Goal: Transaction & Acquisition: Purchase product/service

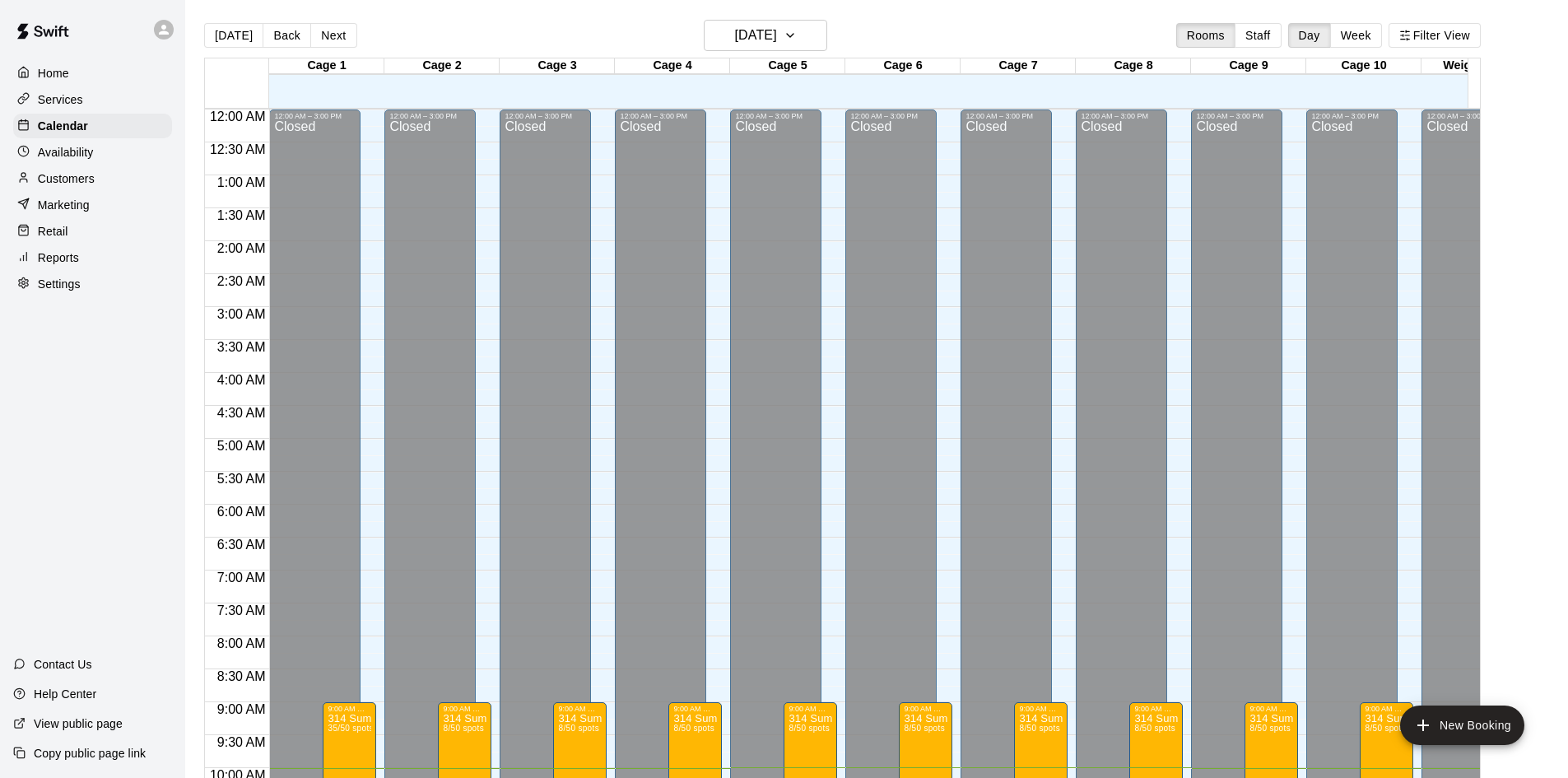
scroll to position [562, 0]
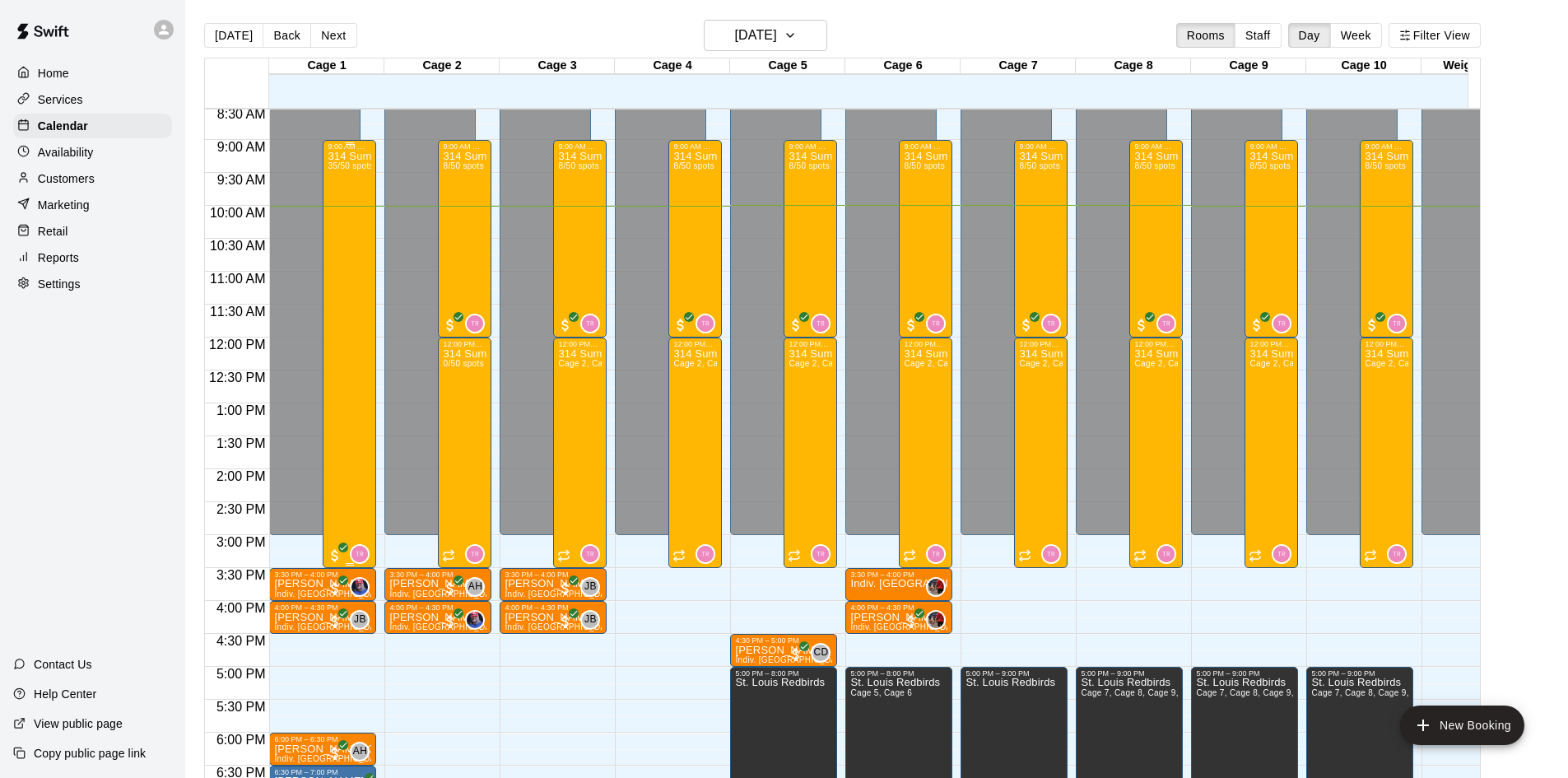
click at [346, 245] on div "314 Summer Camp | Week 10 (Full Day) 35/50 spots" at bounding box center [349, 539] width 44 height 778
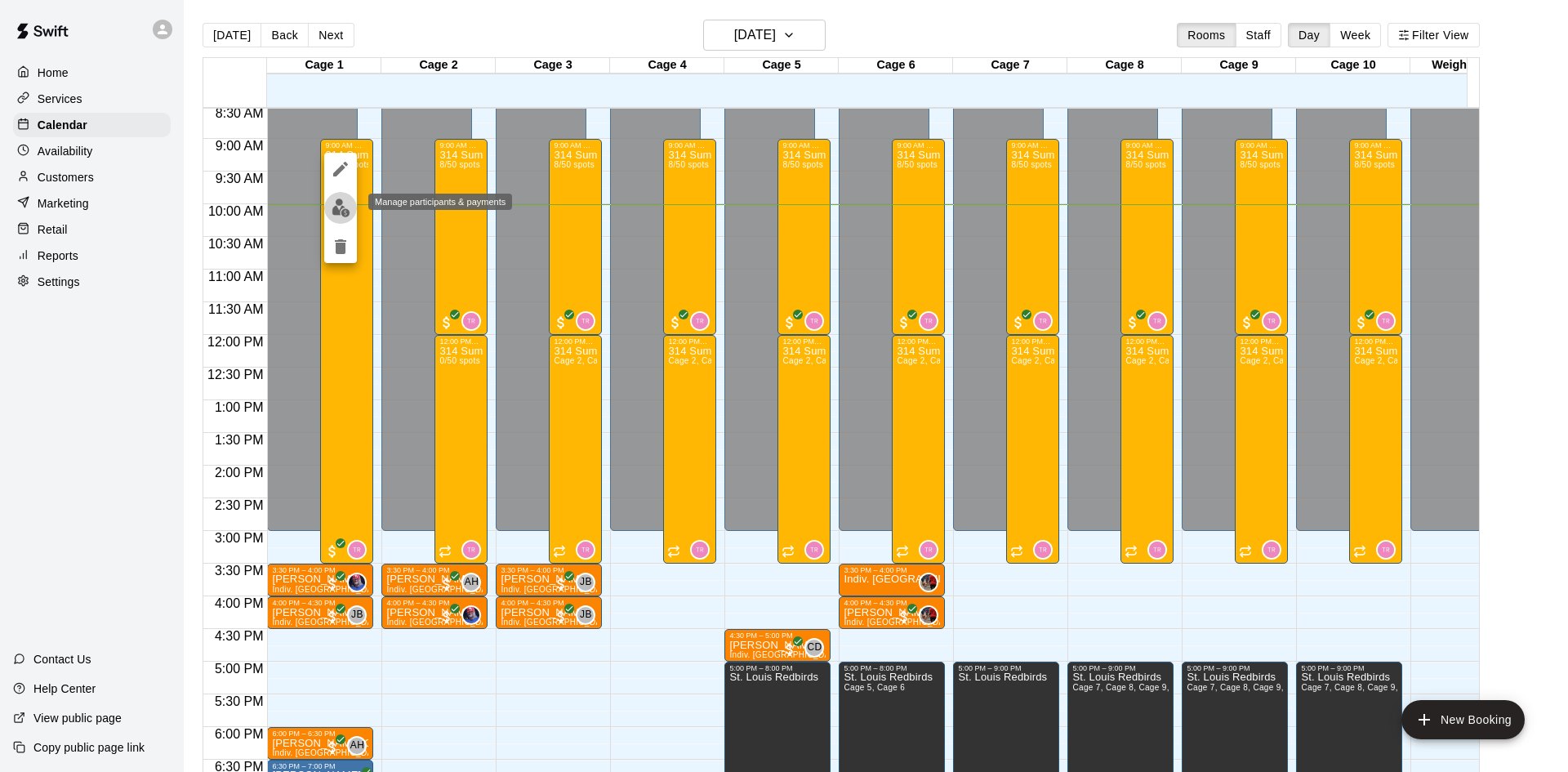
click at [340, 207] on img "edit" at bounding box center [340, 207] width 18 height 18
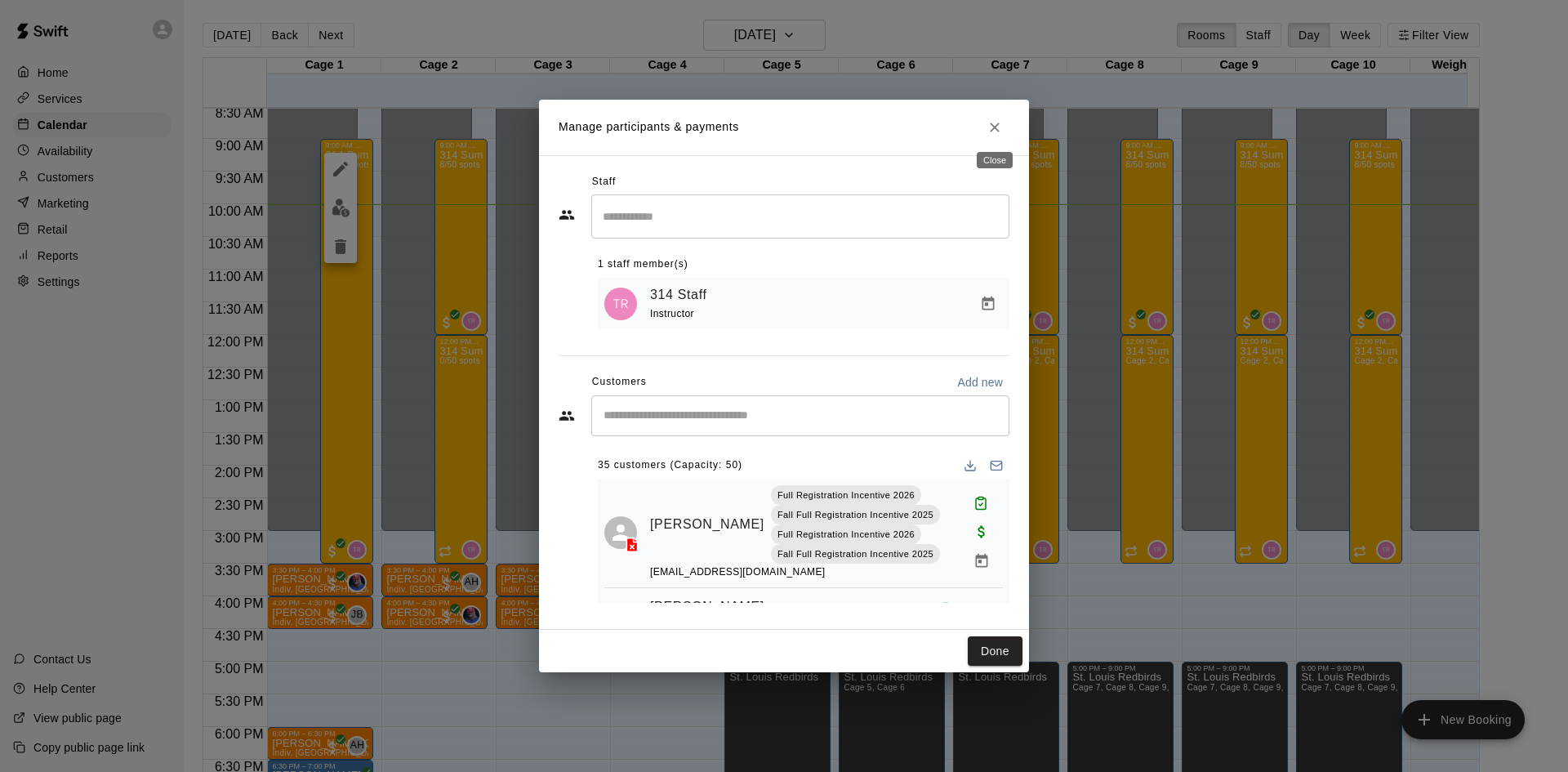
click at [994, 124] on icon "Close" at bounding box center [994, 127] width 17 height 17
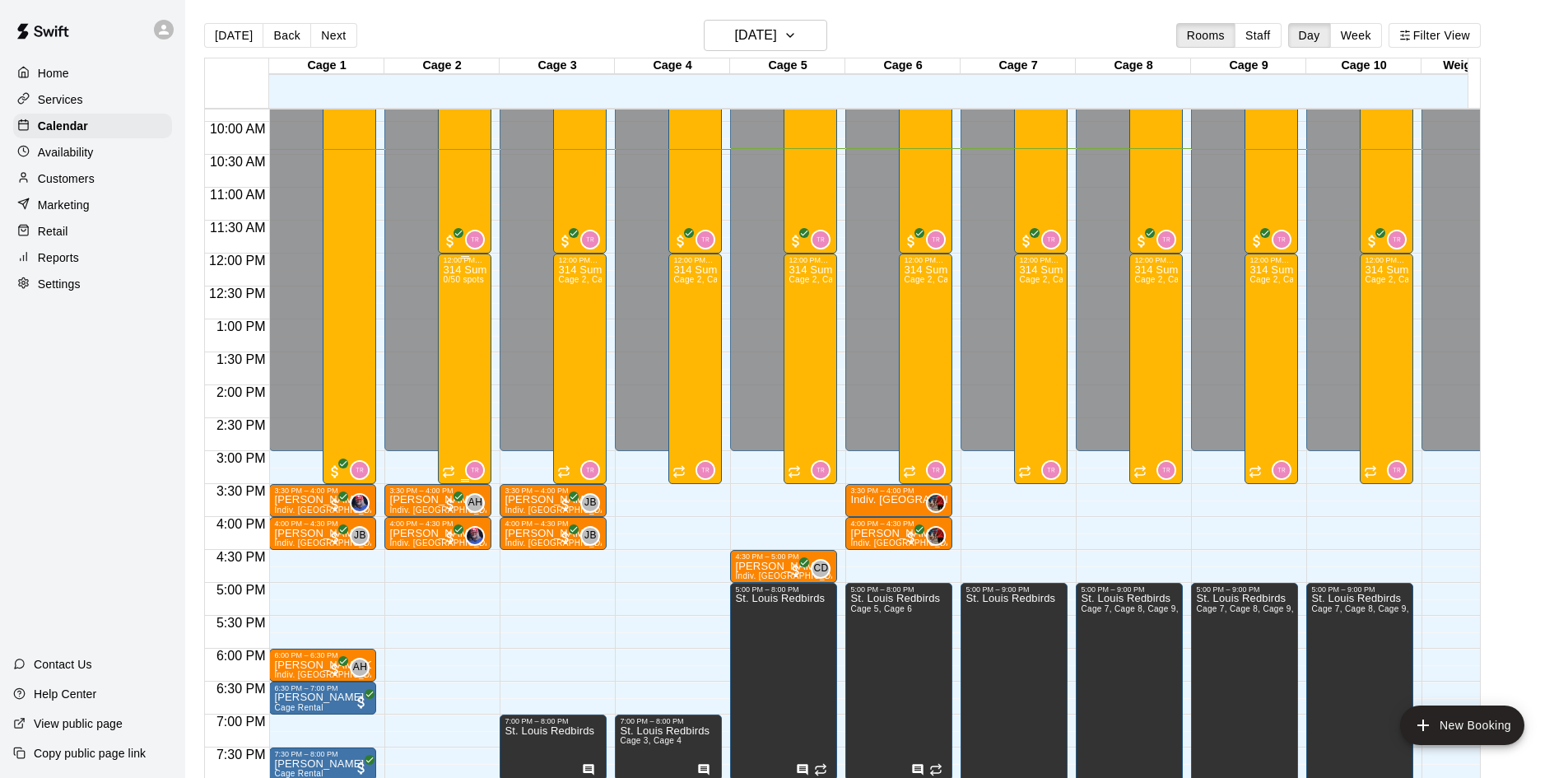
scroll to position [727, 0]
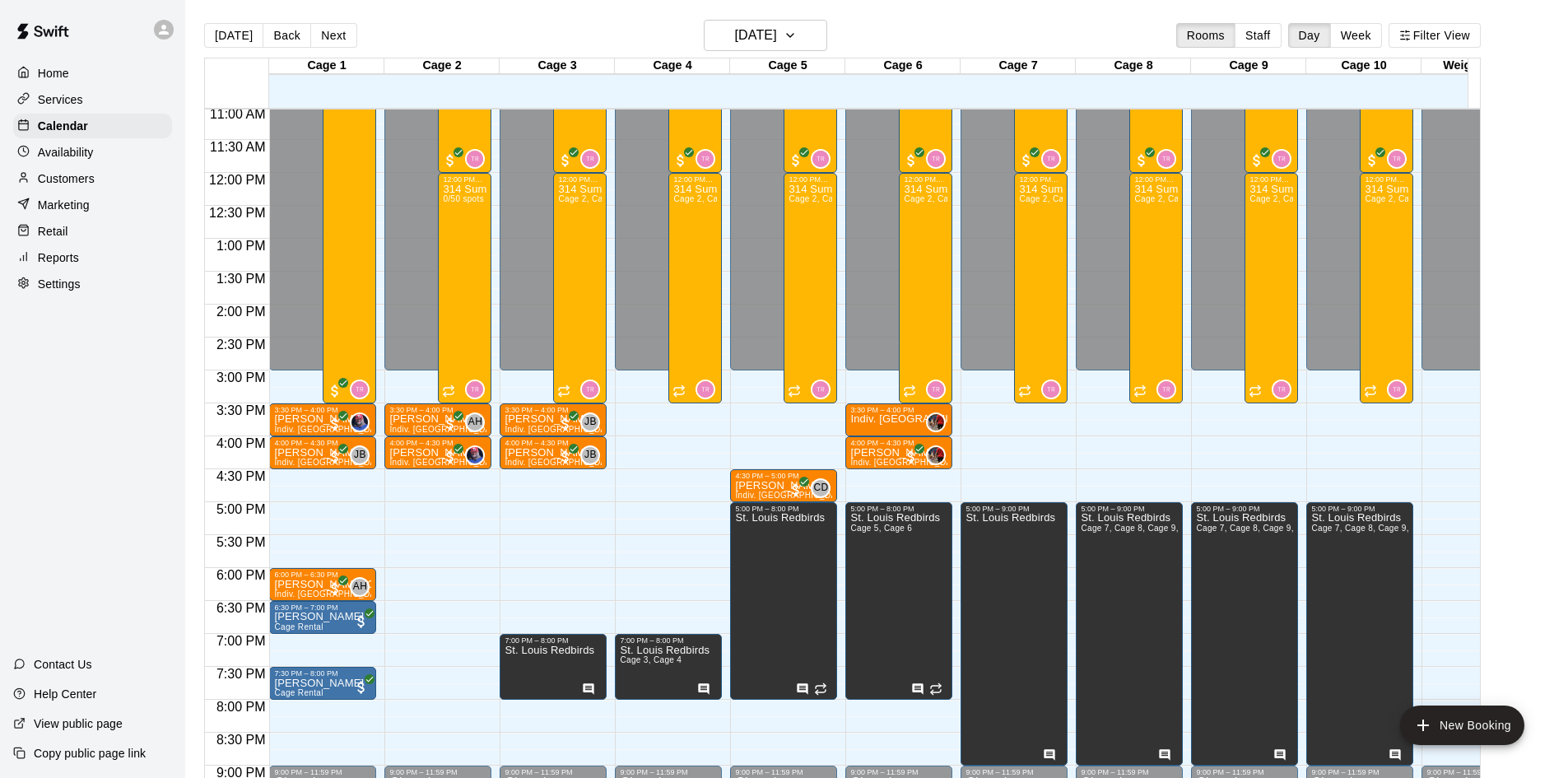
click at [85, 240] on div "Retail" at bounding box center [92, 231] width 159 height 24
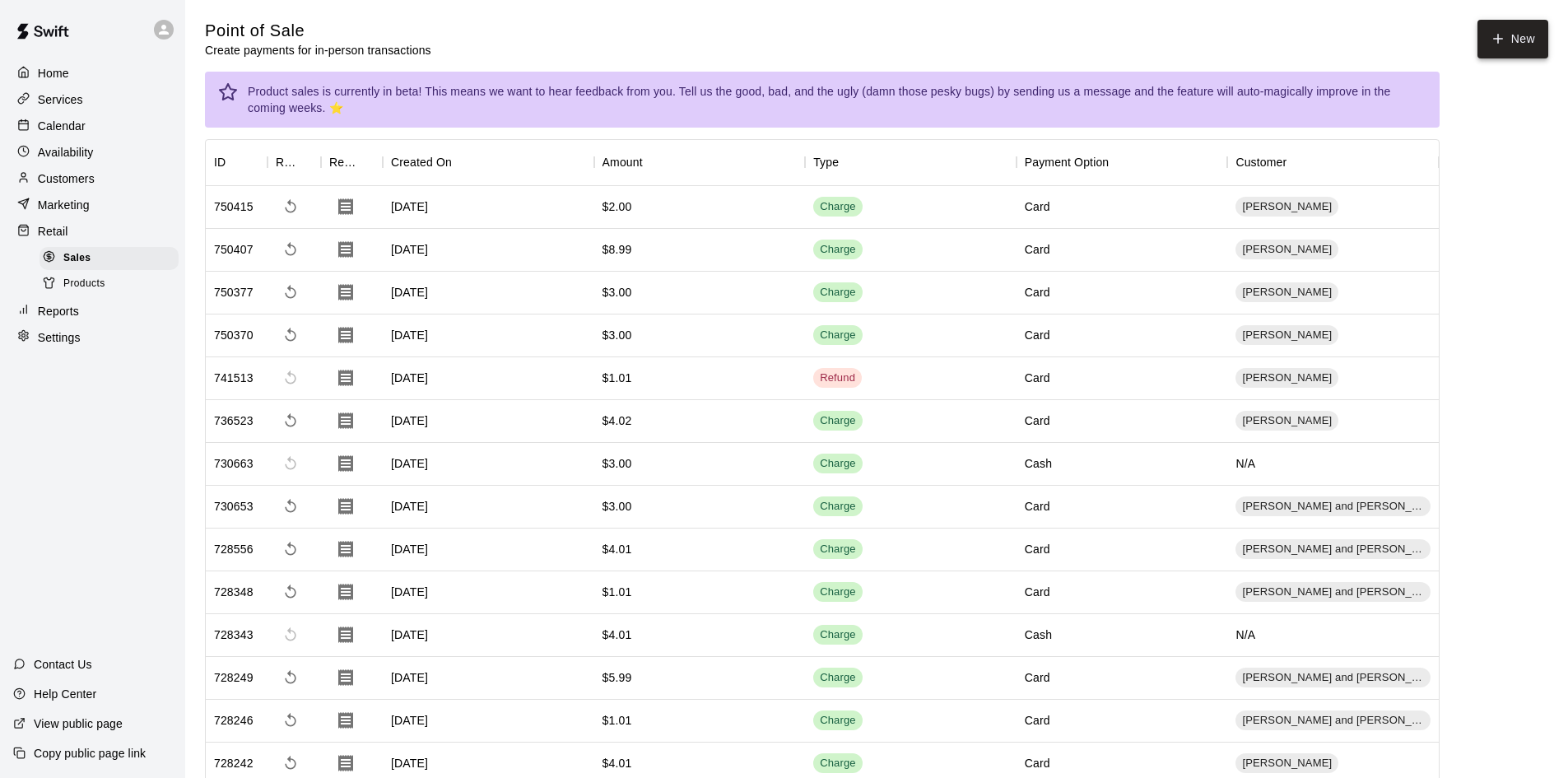
click at [1489, 39] on button "New" at bounding box center [1512, 39] width 70 height 39
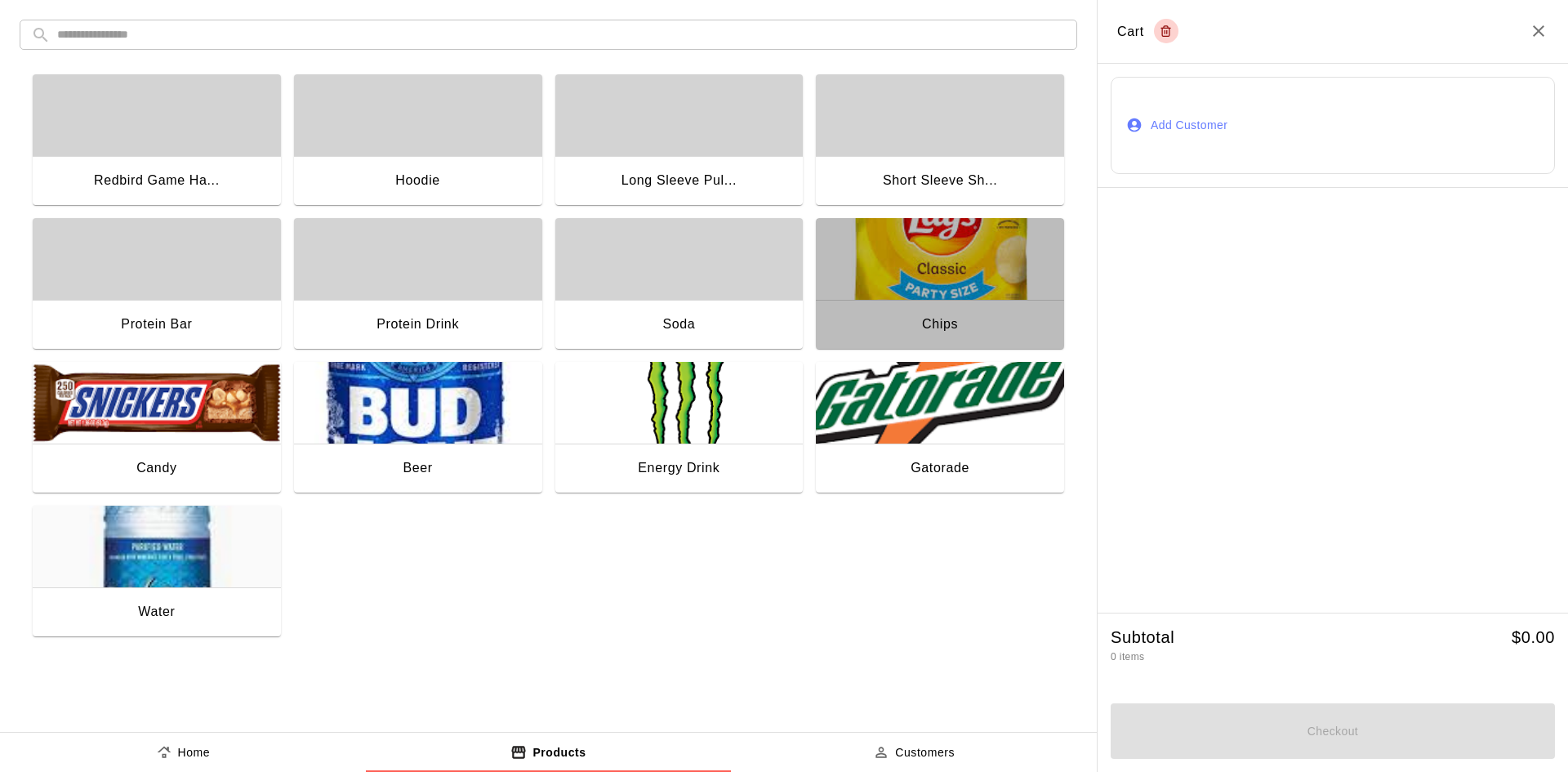
click at [933, 277] on img "button" at bounding box center [940, 259] width 249 height 82
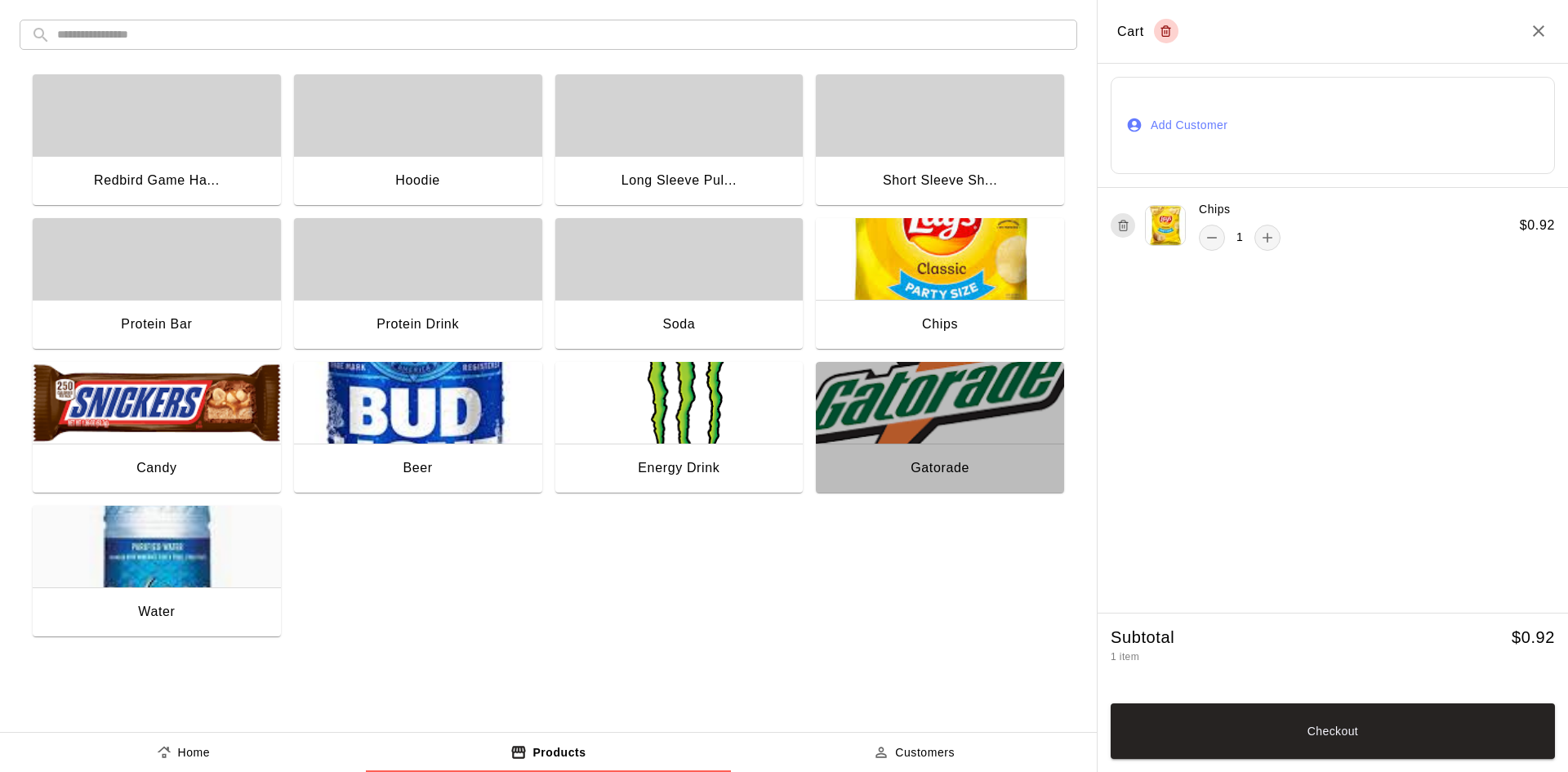
click at [902, 437] on img "button" at bounding box center [940, 403] width 249 height 82
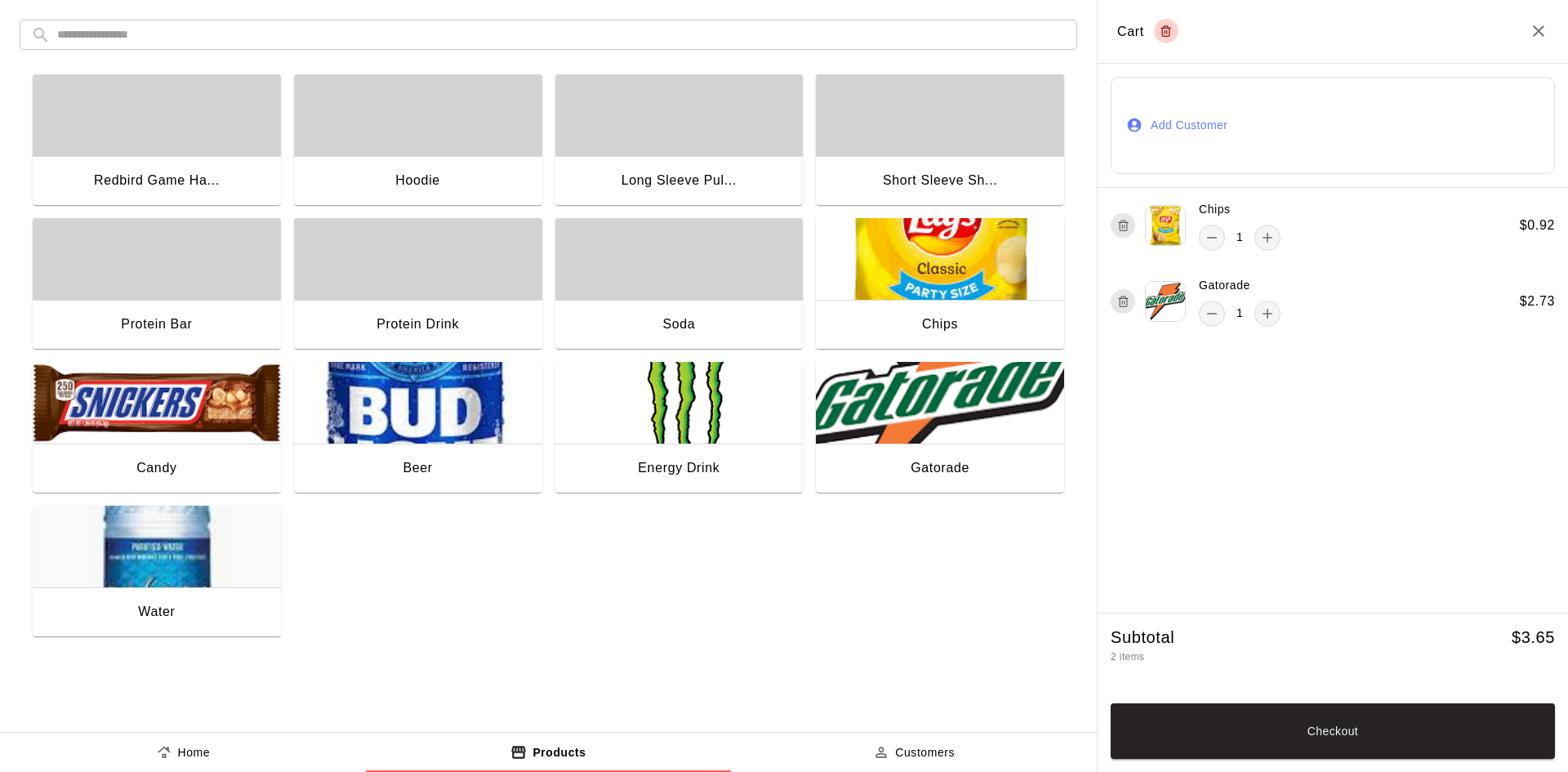
click at [1192, 113] on button "Add Customer" at bounding box center [1332, 125] width 444 height 97
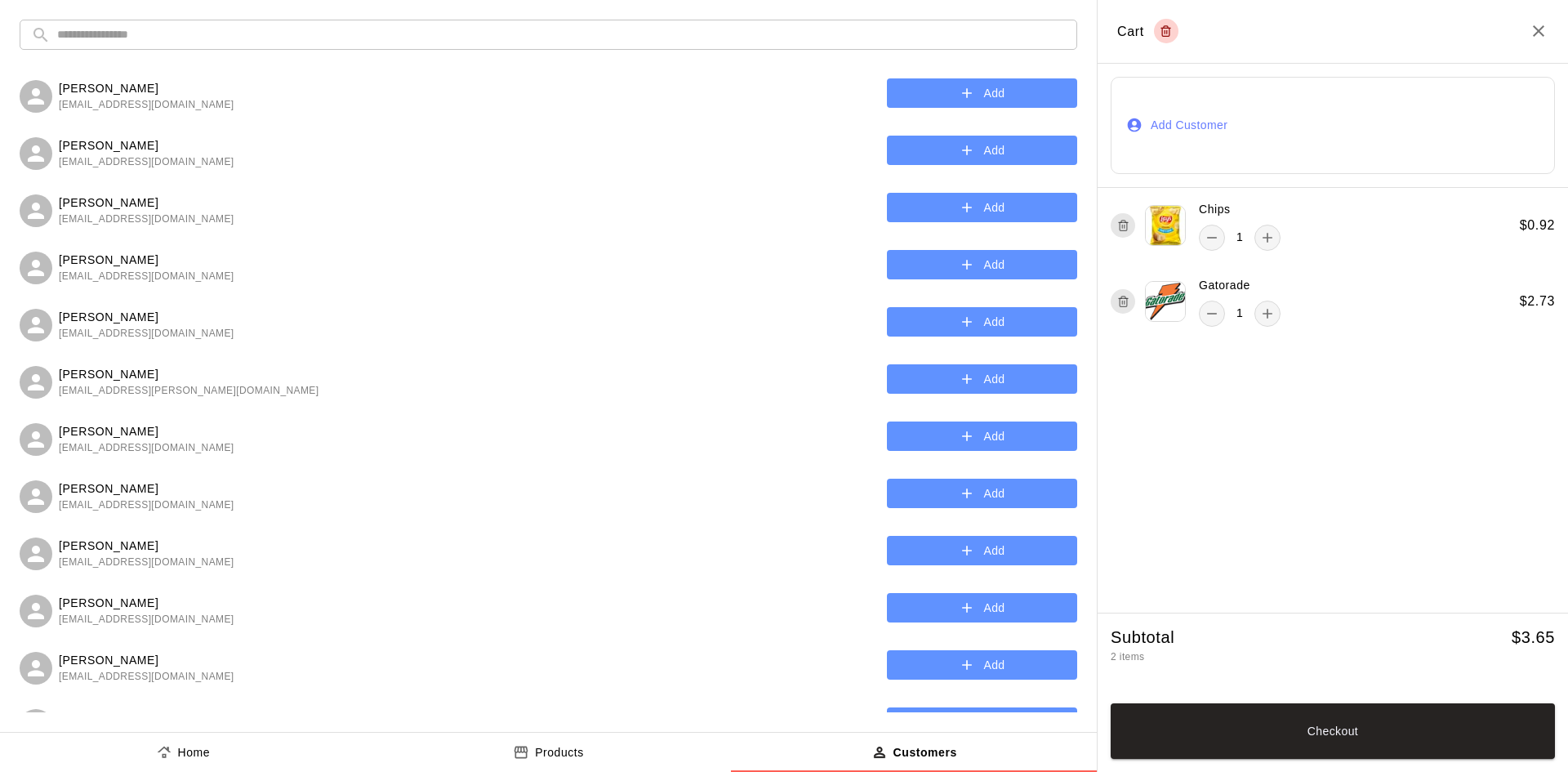
click at [555, 30] on input "text" at bounding box center [561, 34] width 1009 height 30
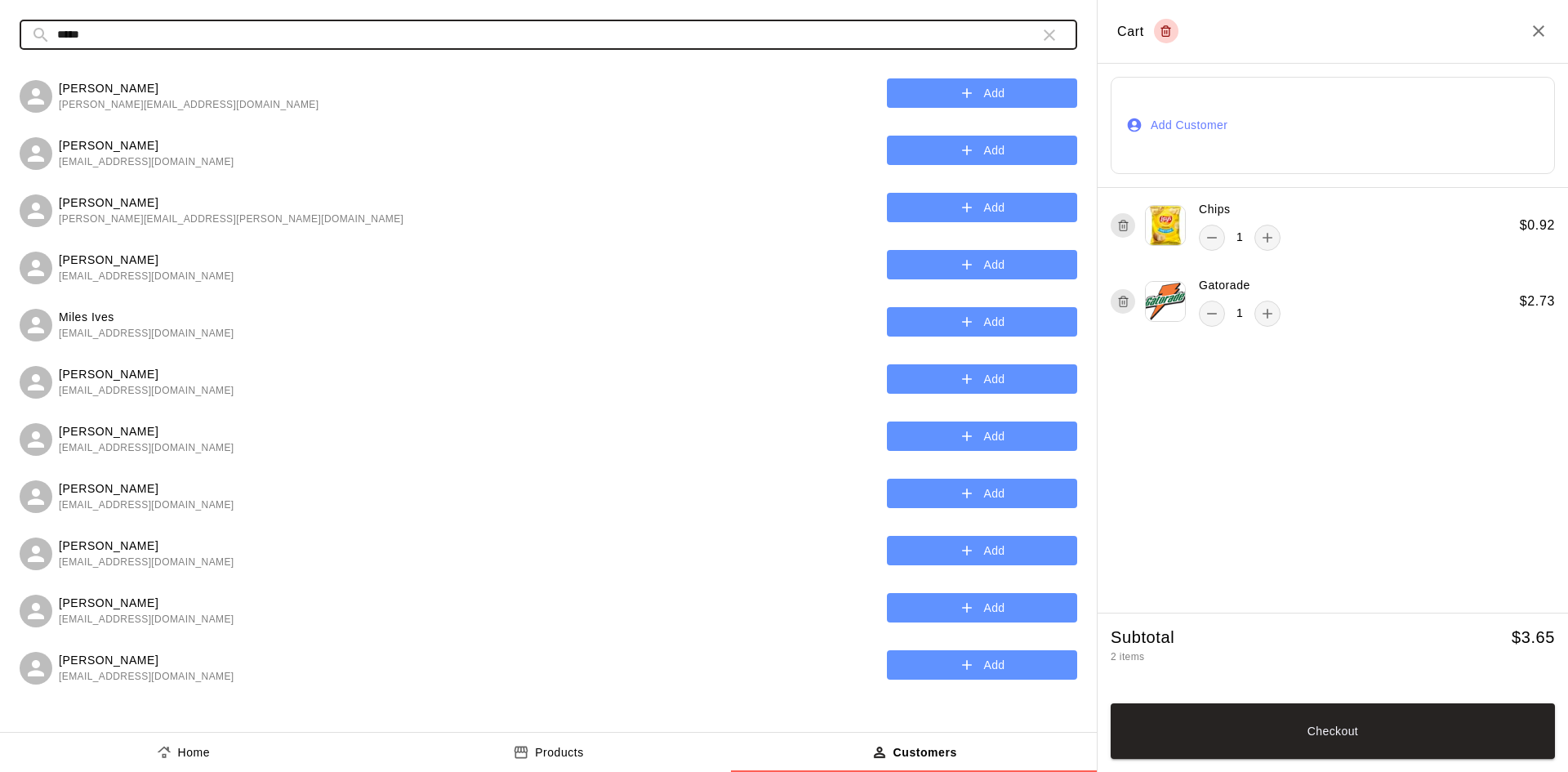
type input "*****"
click at [947, 96] on button "Add" at bounding box center [982, 93] width 190 height 30
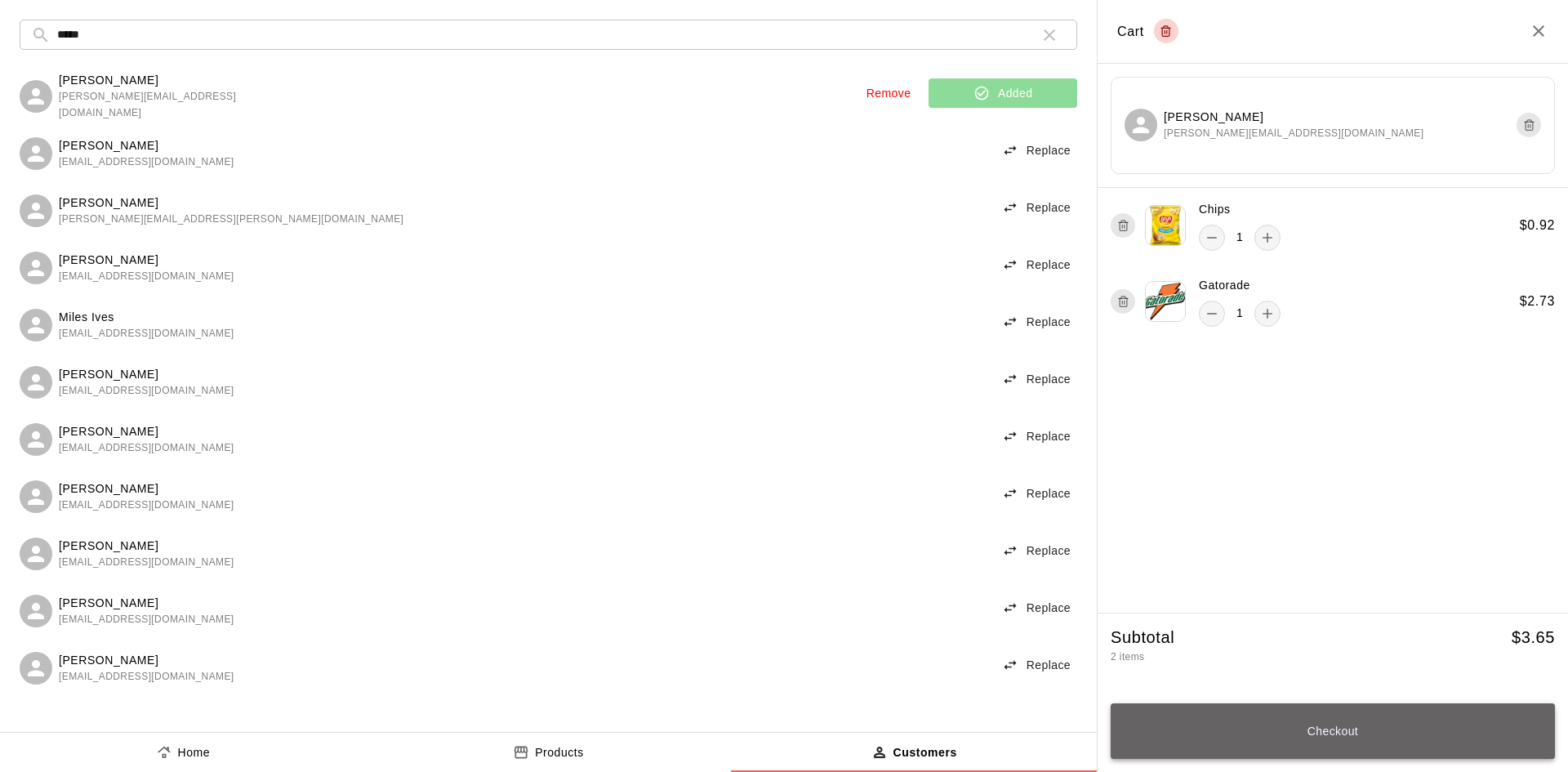
click at [1302, 716] on button "Checkout" at bounding box center [1332, 730] width 444 height 55
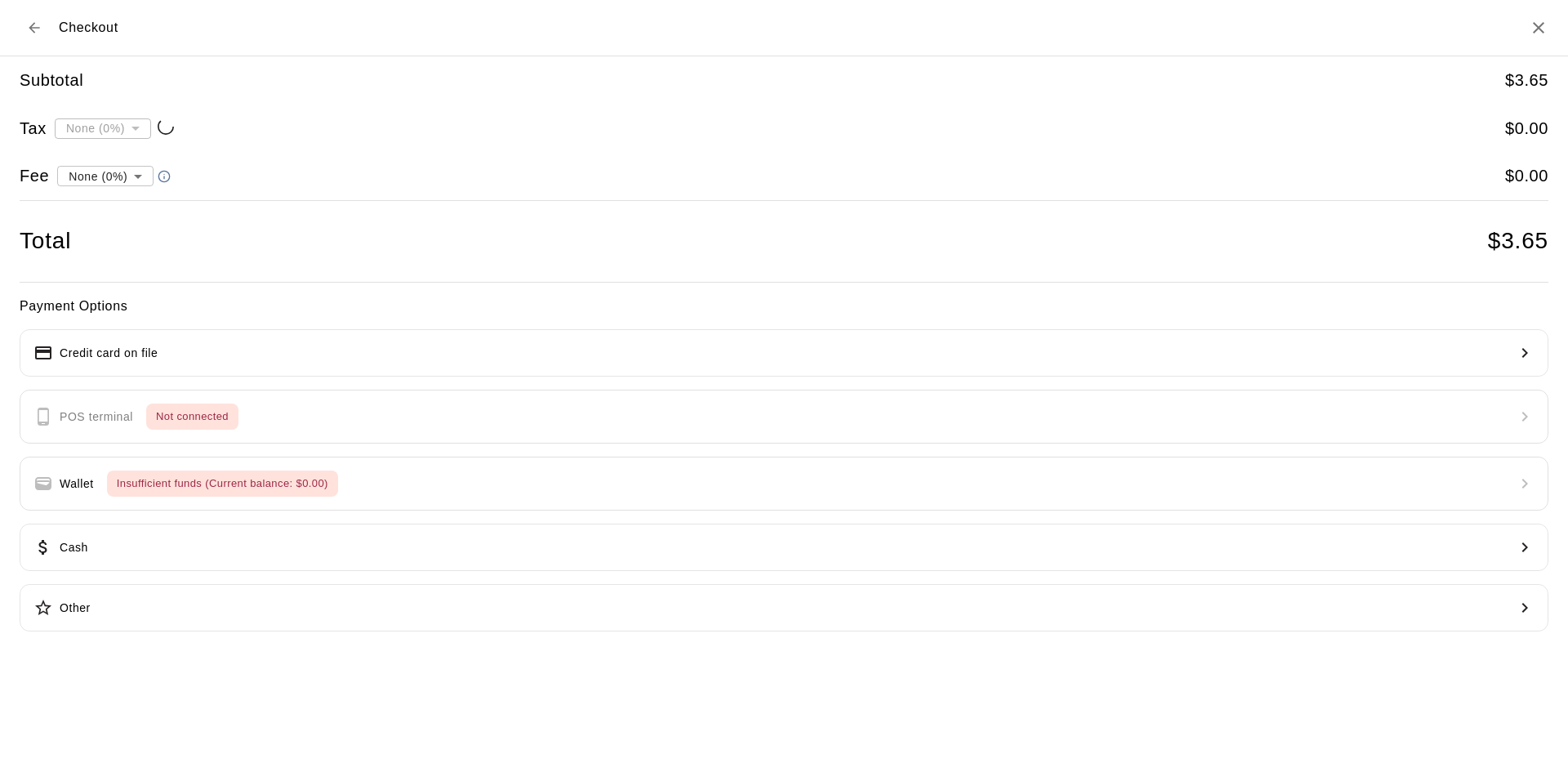
type input "**********"
click at [468, 336] on button "Credit card on file" at bounding box center [784, 352] width 1528 height 48
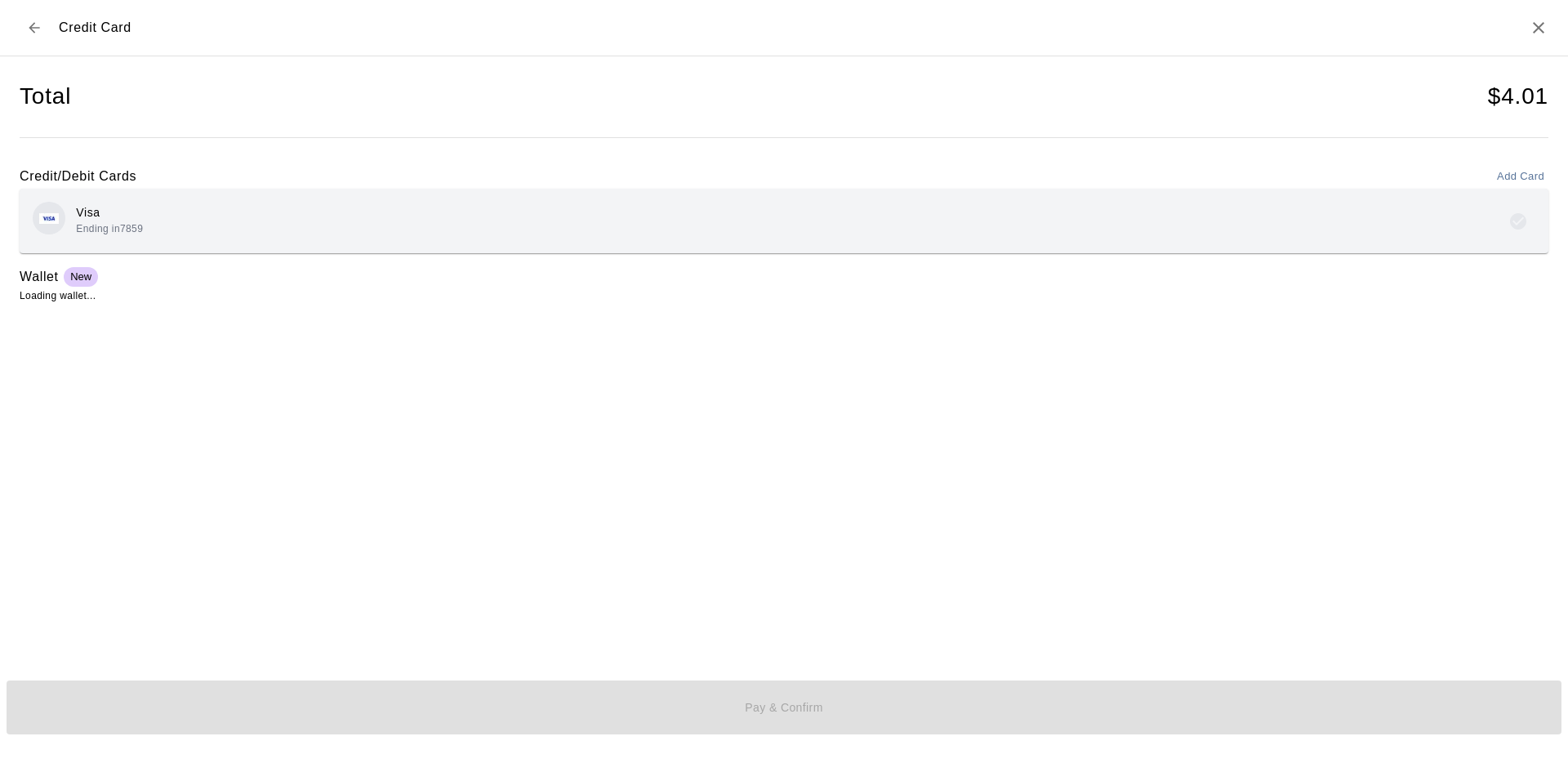
click at [758, 231] on div "Visa Ending in 7859" at bounding box center [784, 221] width 1502 height 39
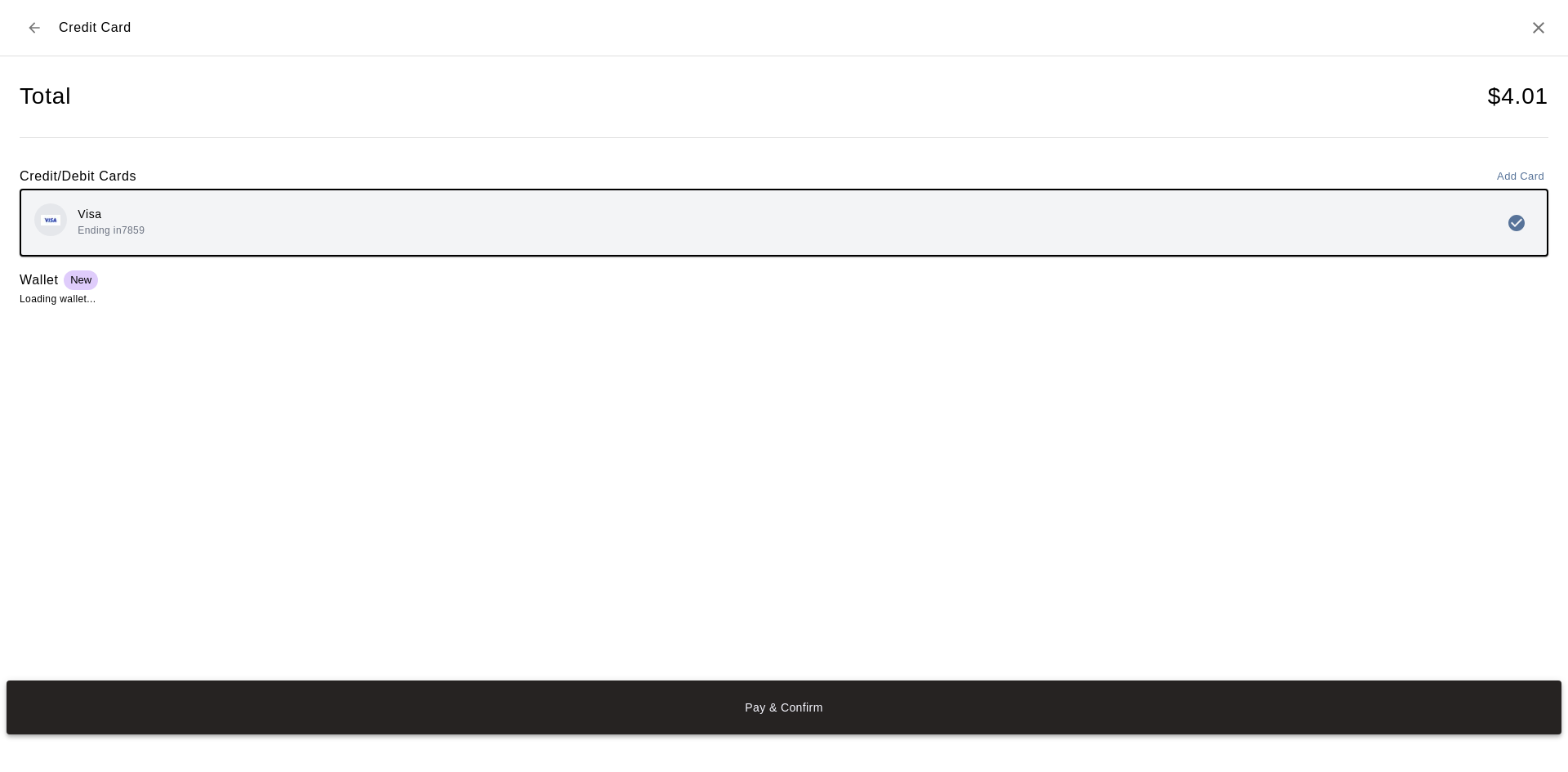
click at [864, 688] on button "Pay & Confirm" at bounding box center [784, 706] width 1554 height 53
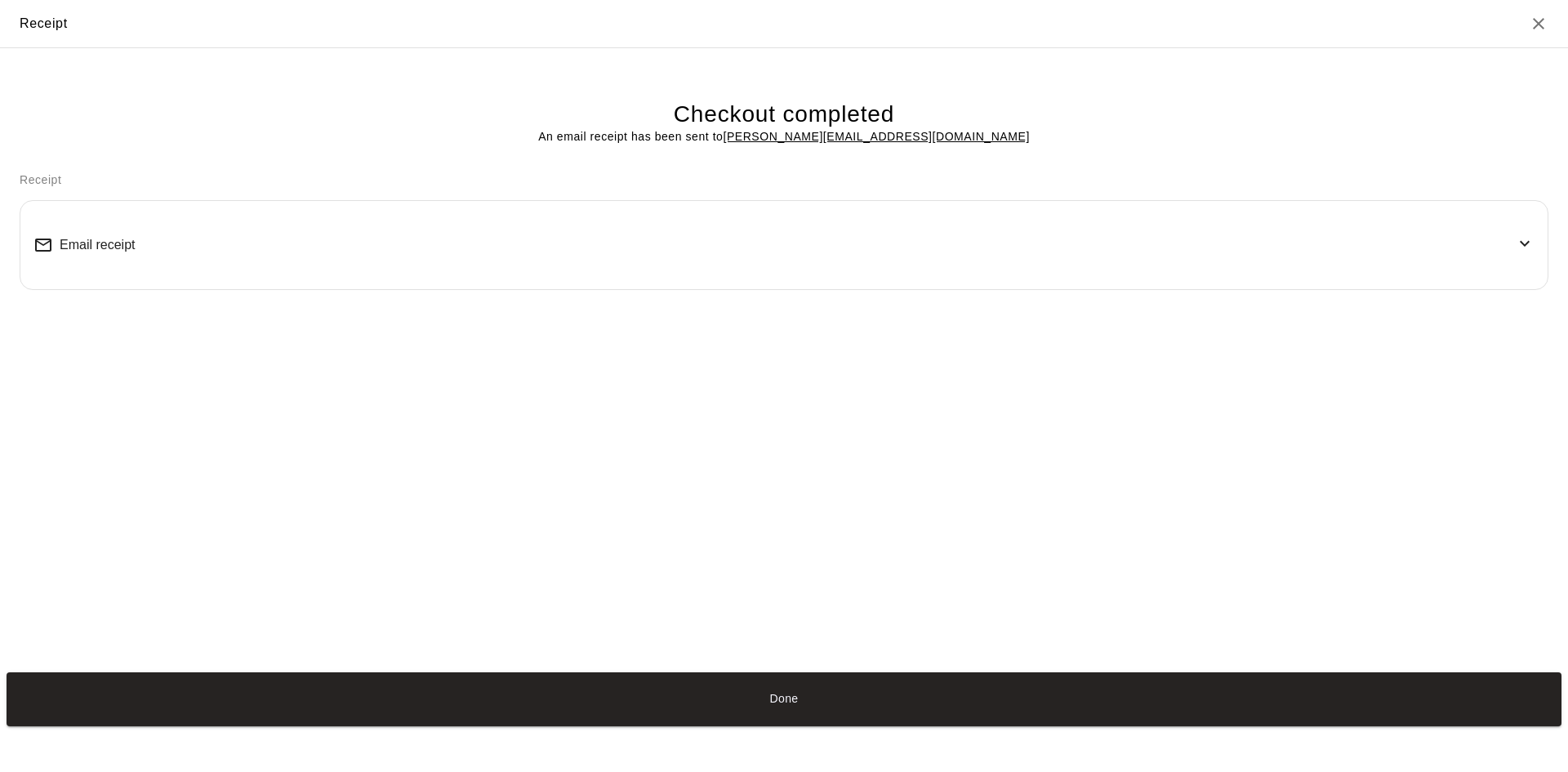
click at [778, 691] on button "Done" at bounding box center [784, 698] width 1554 height 53
click at [754, 697] on button "Done" at bounding box center [784, 698] width 1554 height 53
click at [906, 634] on div "Checkout completed An email receipt has been sent to [PERSON_NAME][EMAIL_ADDRES…" at bounding box center [784, 357] width 1568 height 618
click at [787, 691] on button "Done" at bounding box center [784, 698] width 1554 height 53
click at [767, 698] on button "Done" at bounding box center [784, 698] width 1554 height 53
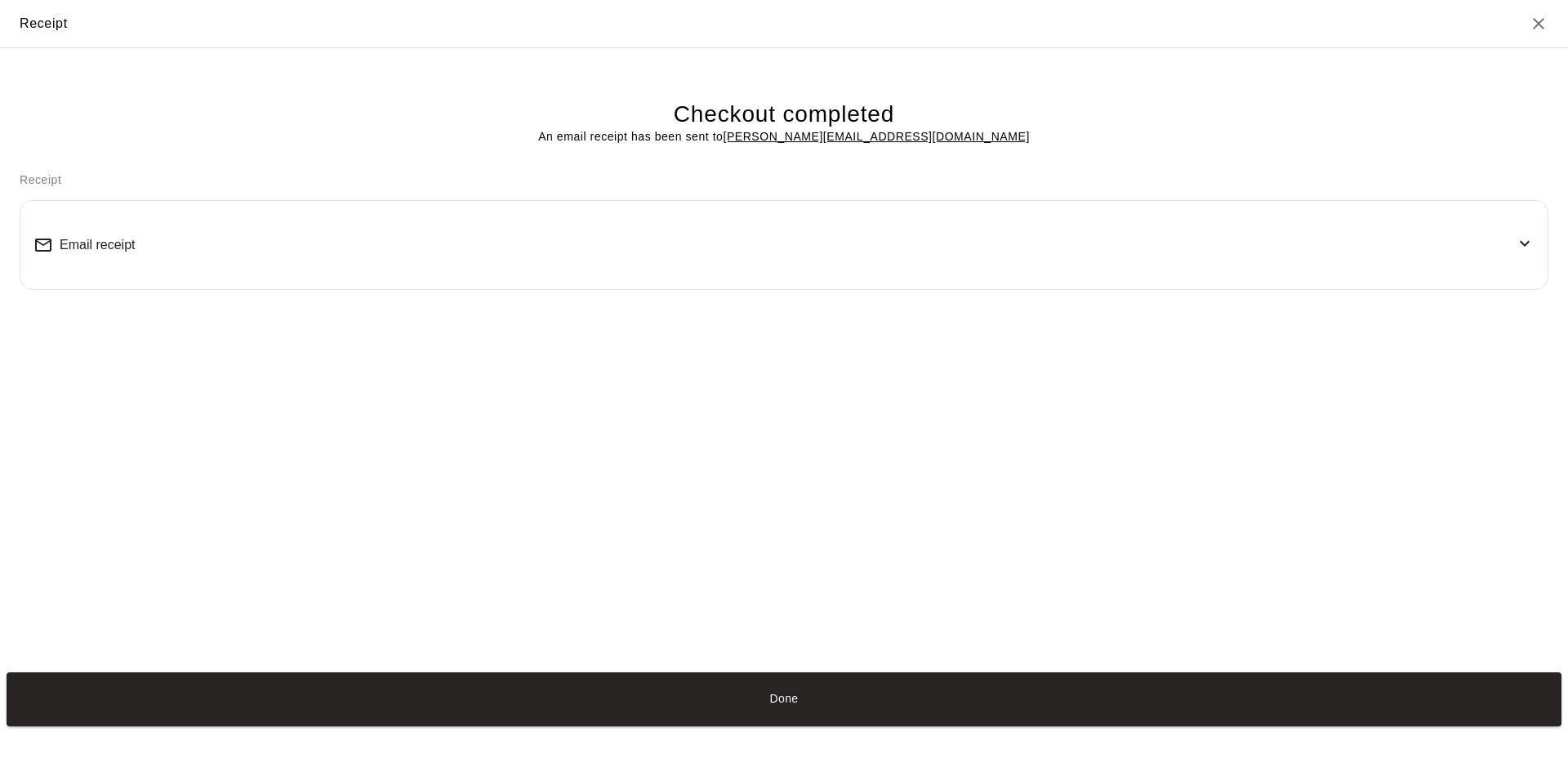
click at [1536, 21] on icon "Close" at bounding box center [1538, 23] width 12 height 12
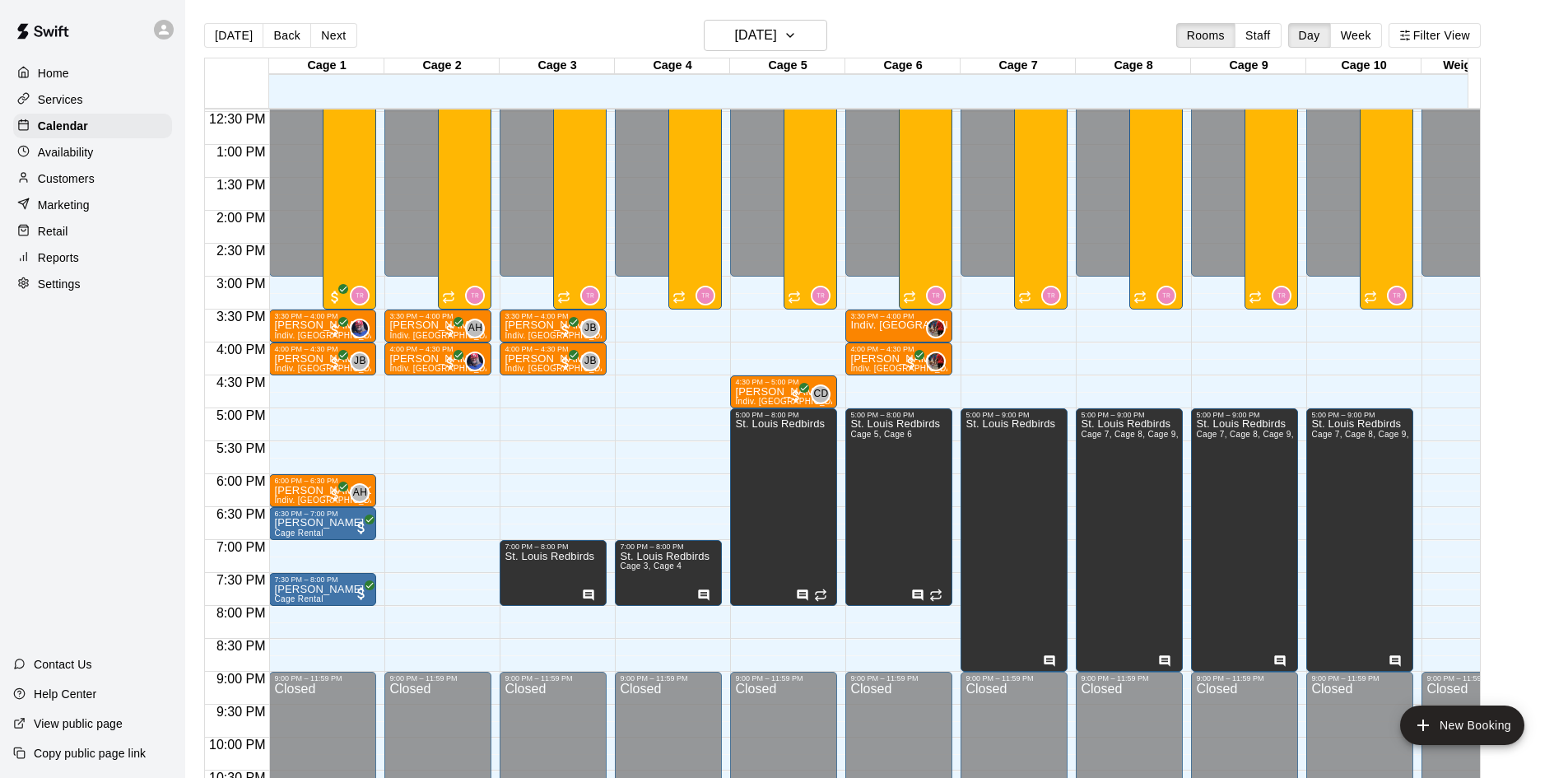
scroll to position [907, 0]
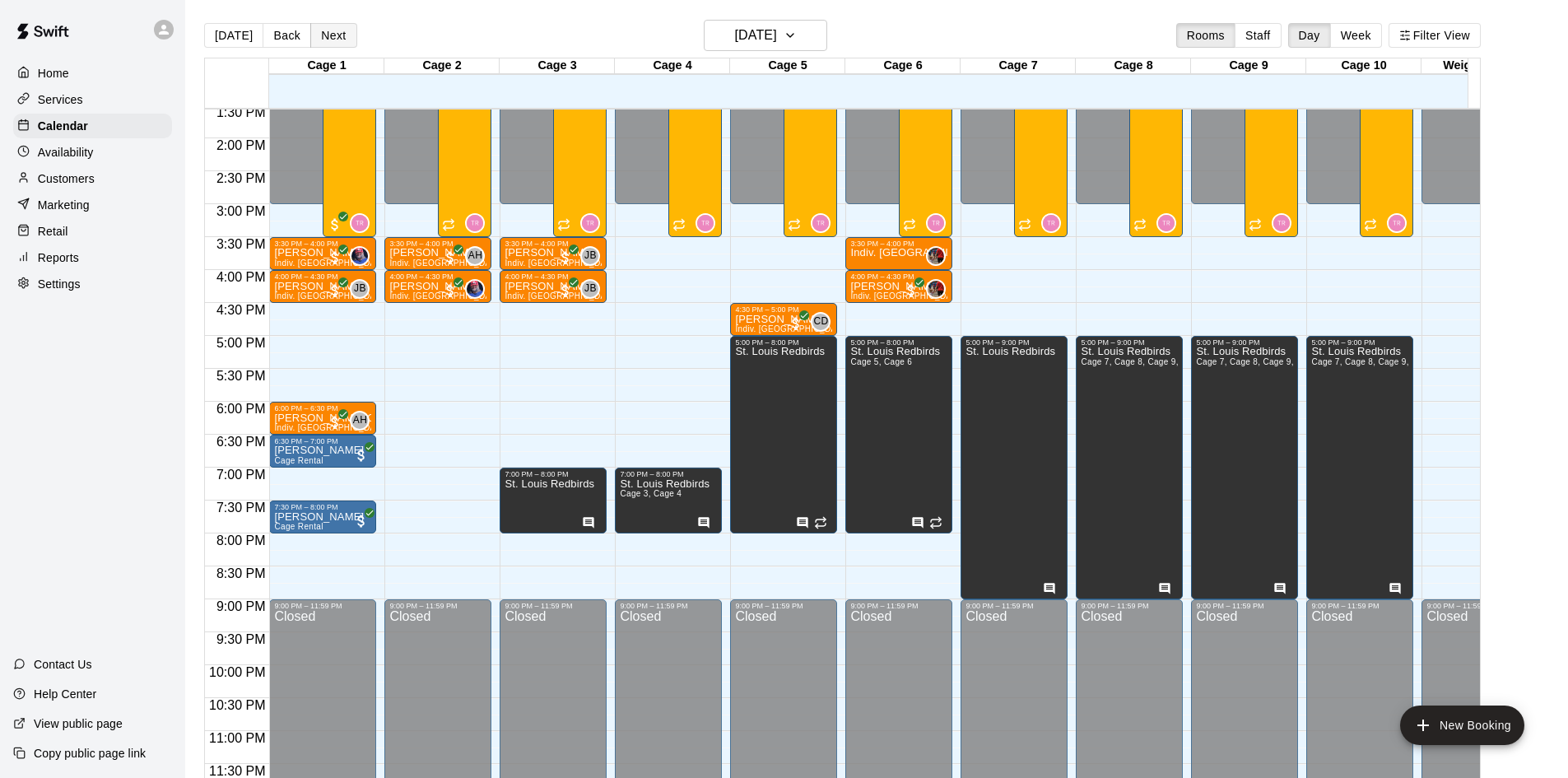
click at [329, 33] on button "Next" at bounding box center [333, 35] width 46 height 24
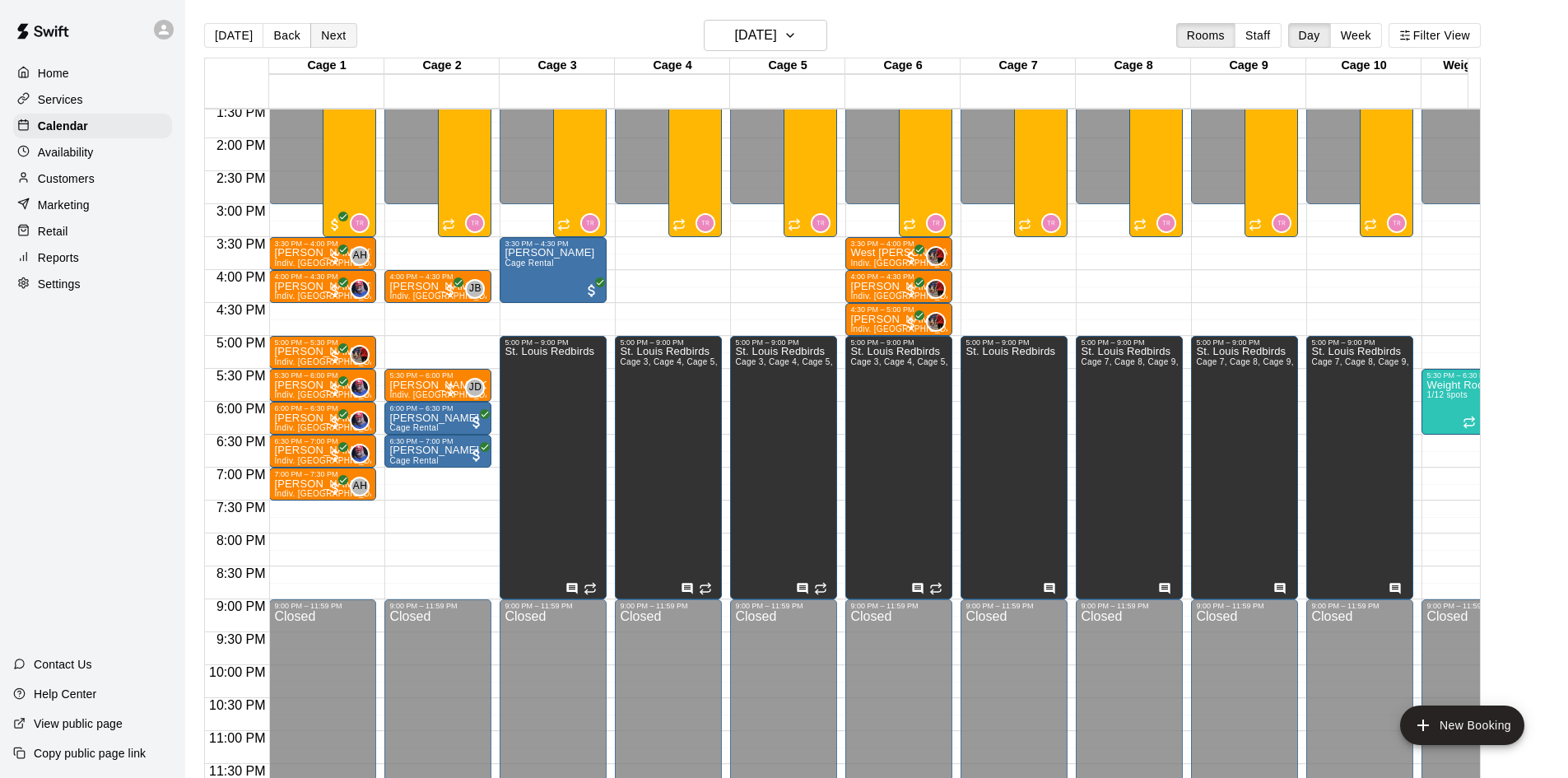
click at [341, 32] on button "Next" at bounding box center [333, 35] width 46 height 24
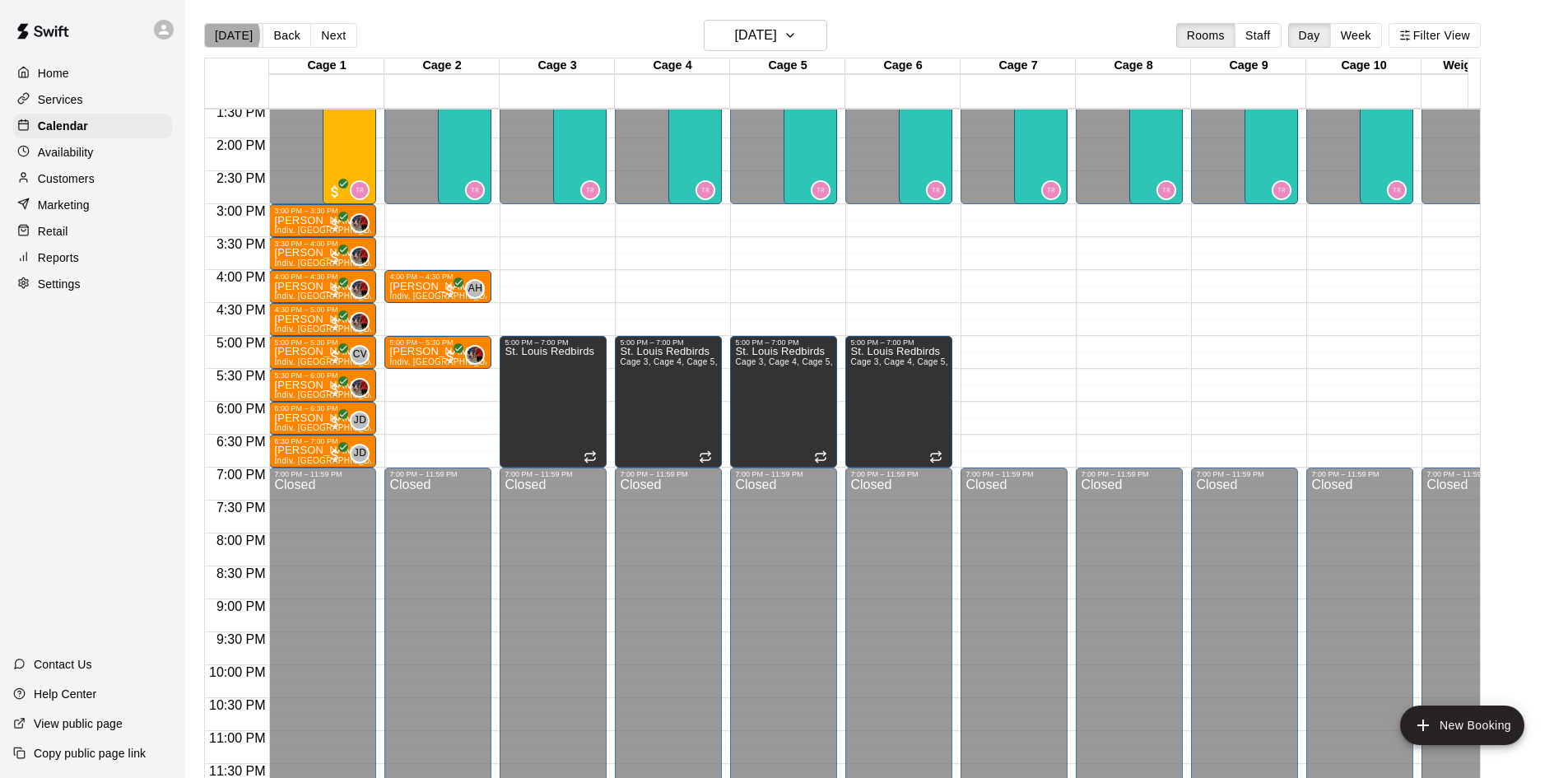
click at [225, 35] on button "[DATE]" at bounding box center [234, 35] width 60 height 24
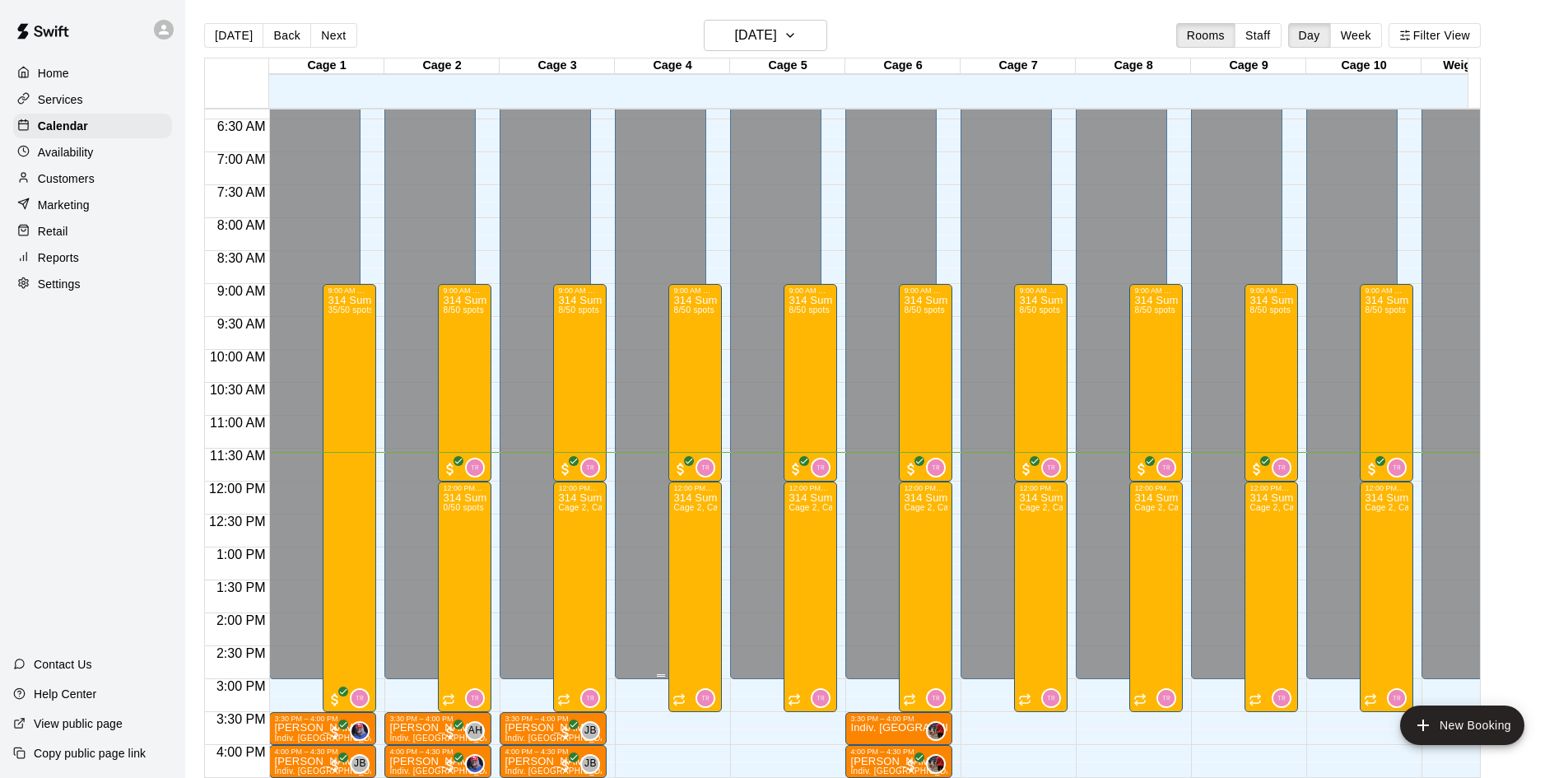
scroll to position [413, 0]
